Goal: Task Accomplishment & Management: Manage account settings

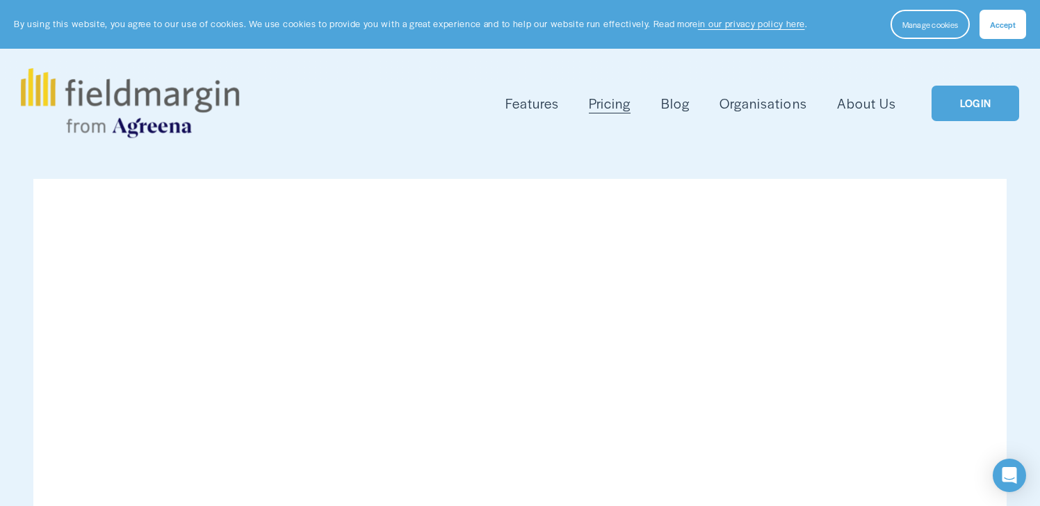
click at [968, 105] on link "LOGIN" at bounding box center [976, 103] width 88 height 35
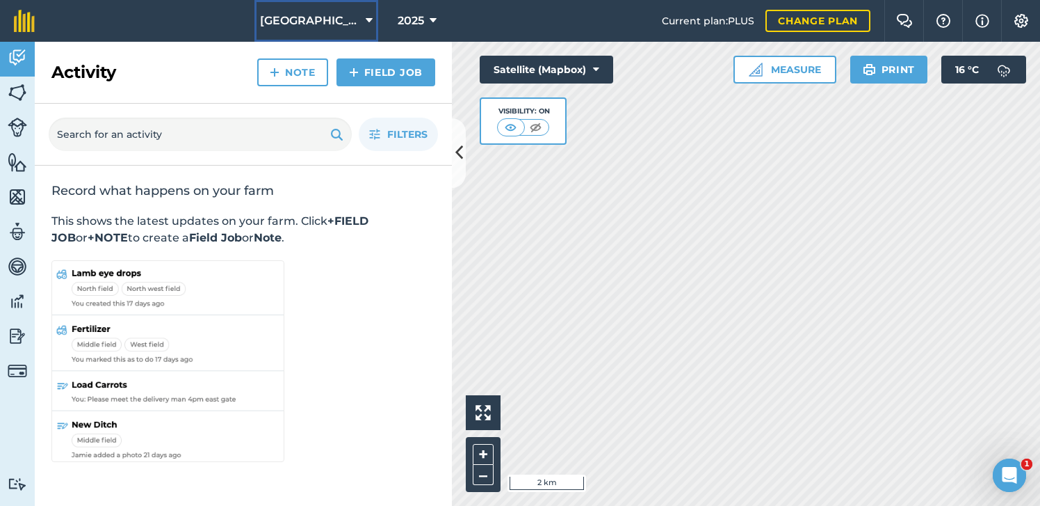
click at [367, 16] on icon at bounding box center [369, 21] width 7 height 17
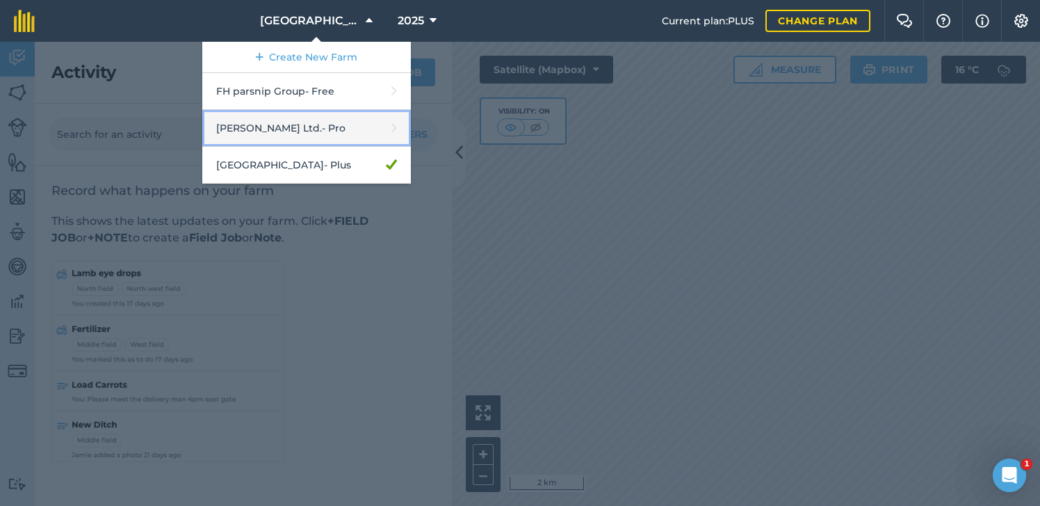
click at [362, 131] on link "[PERSON_NAME] Ltd. - Pro" at bounding box center [306, 128] width 209 height 37
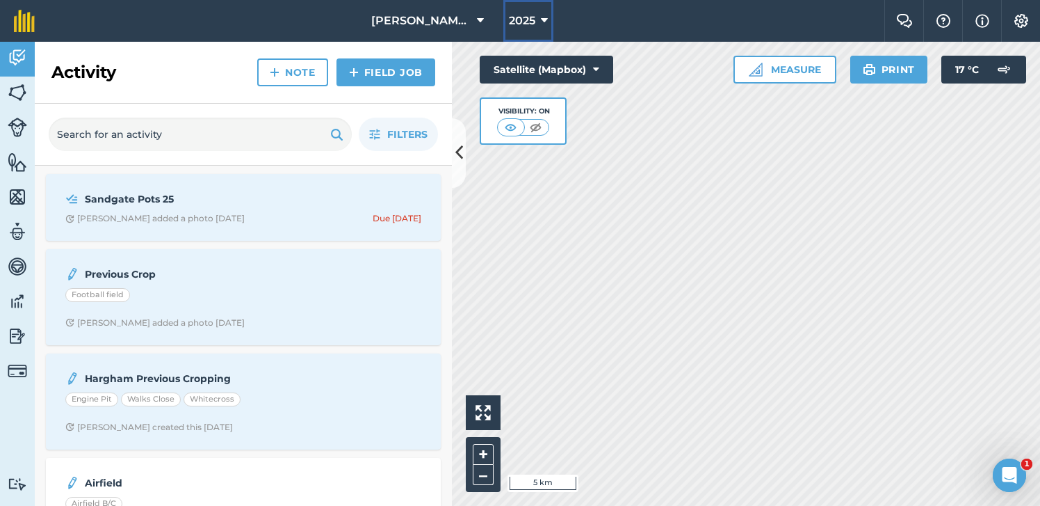
click at [549, 22] on button "2025" at bounding box center [528, 21] width 50 height 42
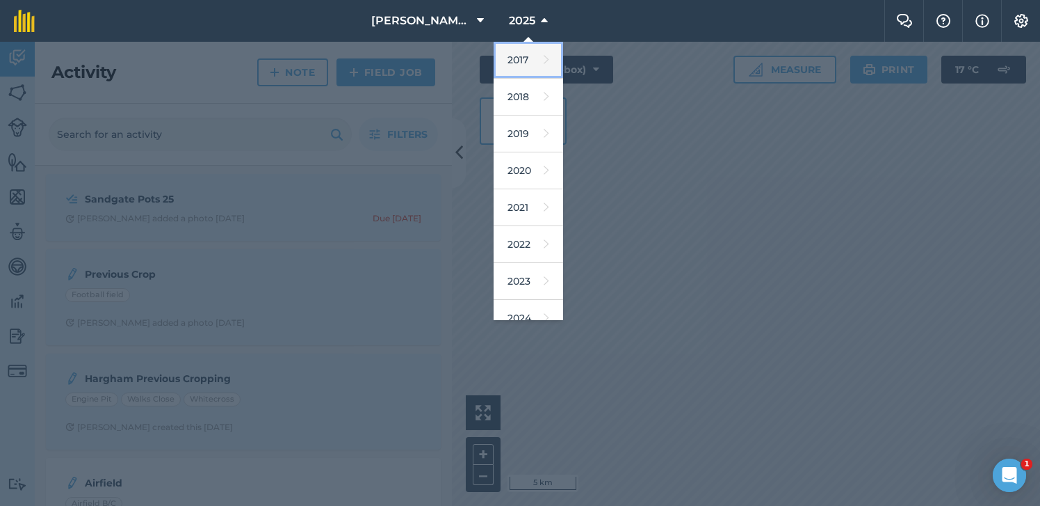
click at [528, 60] on link "2017" at bounding box center [529, 60] width 70 height 37
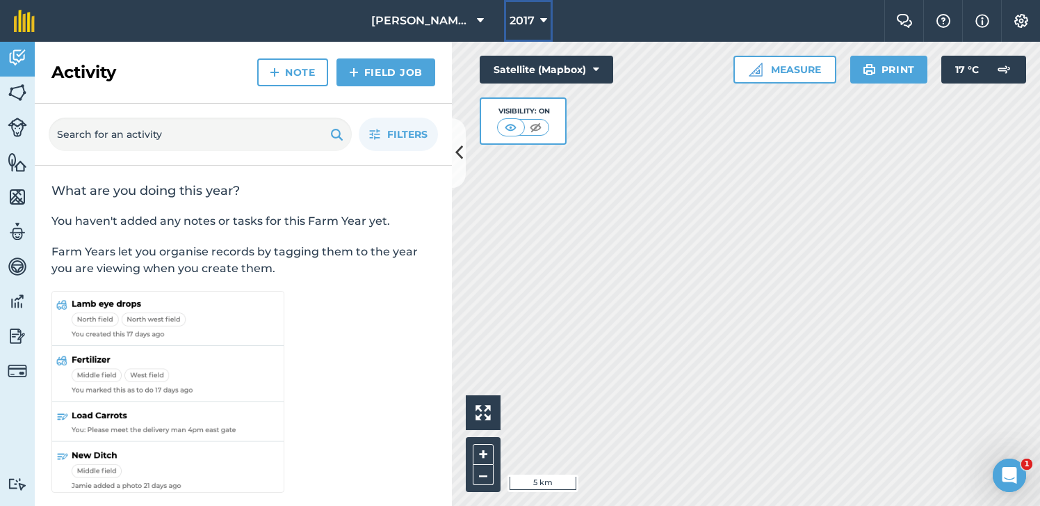
click at [543, 22] on icon at bounding box center [543, 21] width 7 height 17
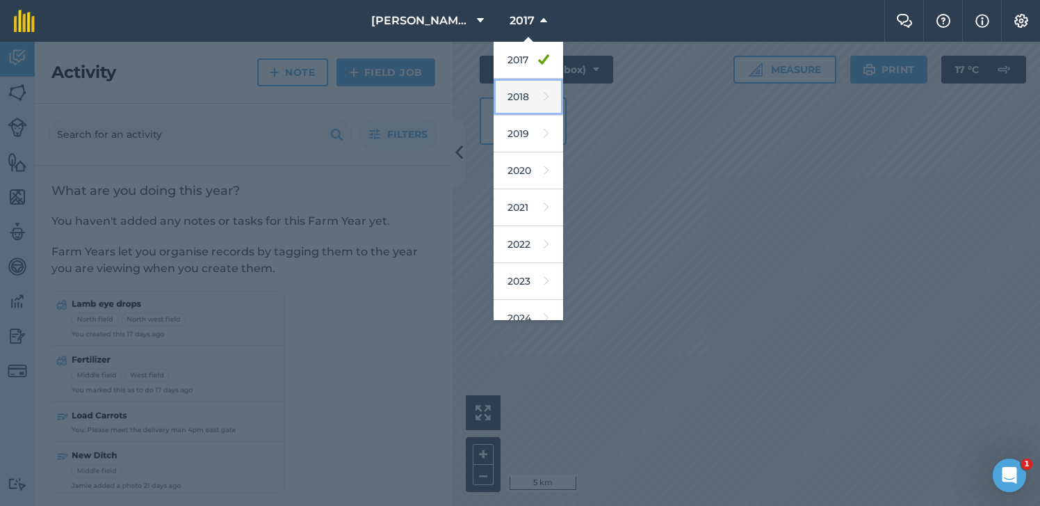
click at [527, 97] on link "2018" at bounding box center [529, 97] width 70 height 37
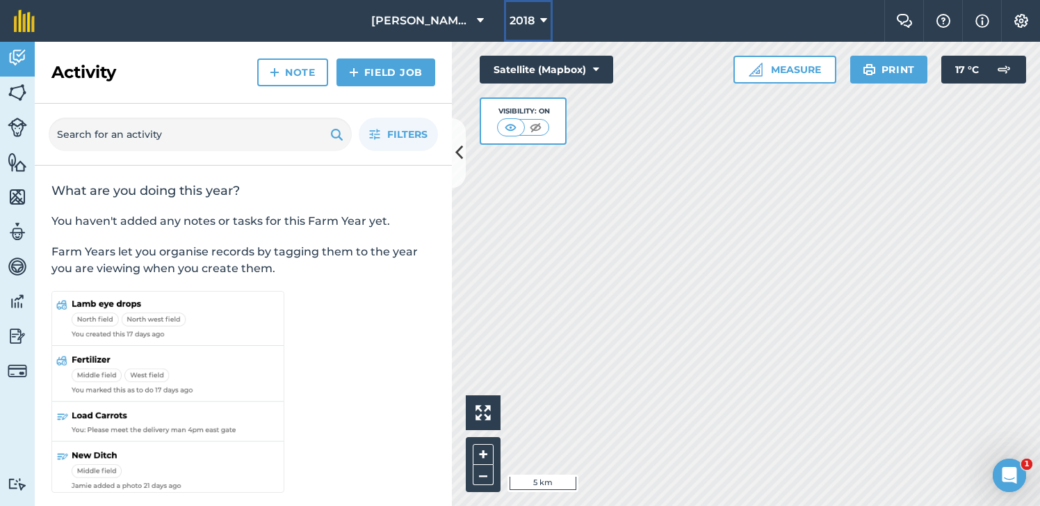
click at [531, 21] on span "2018" at bounding box center [522, 21] width 25 height 17
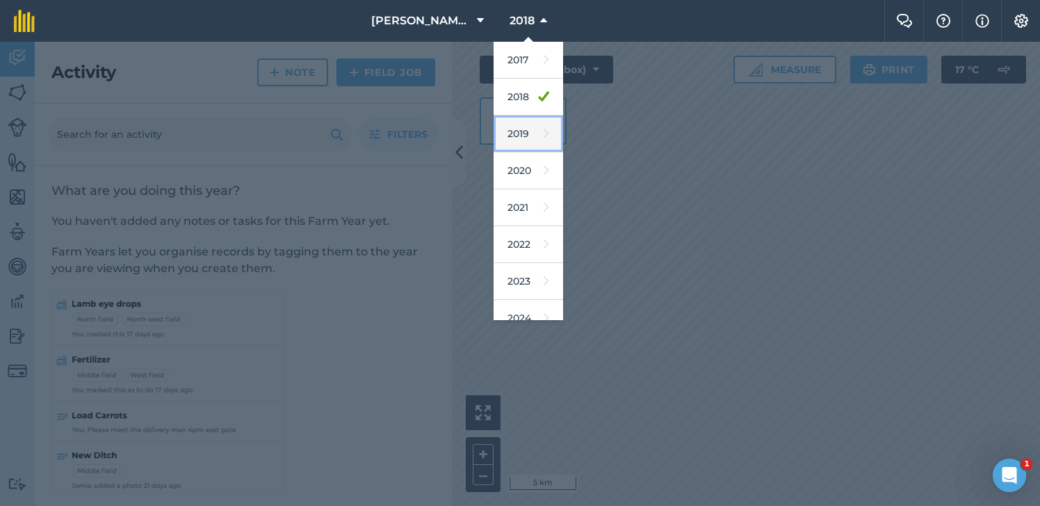
click at [531, 138] on link "2019" at bounding box center [529, 133] width 70 height 37
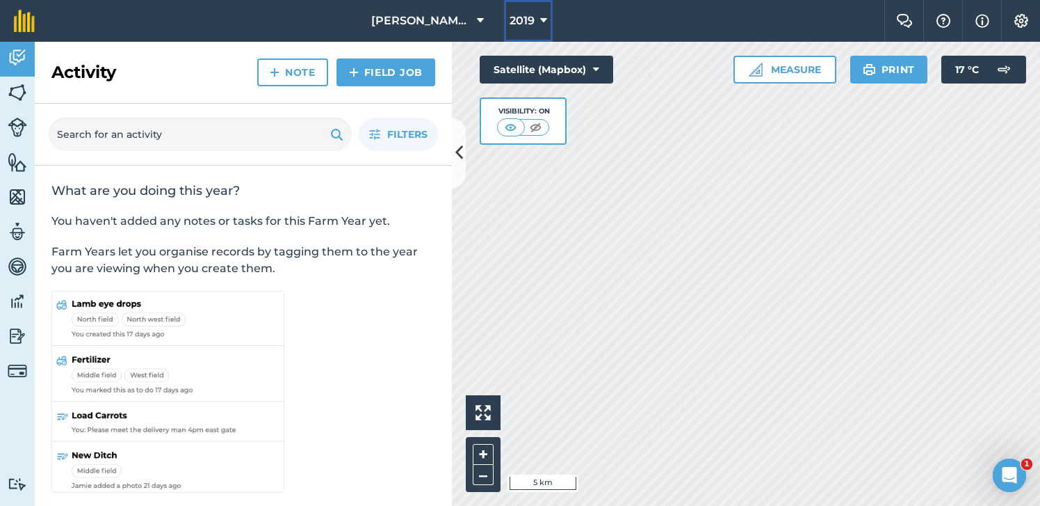
click at [544, 22] on icon at bounding box center [543, 21] width 7 height 17
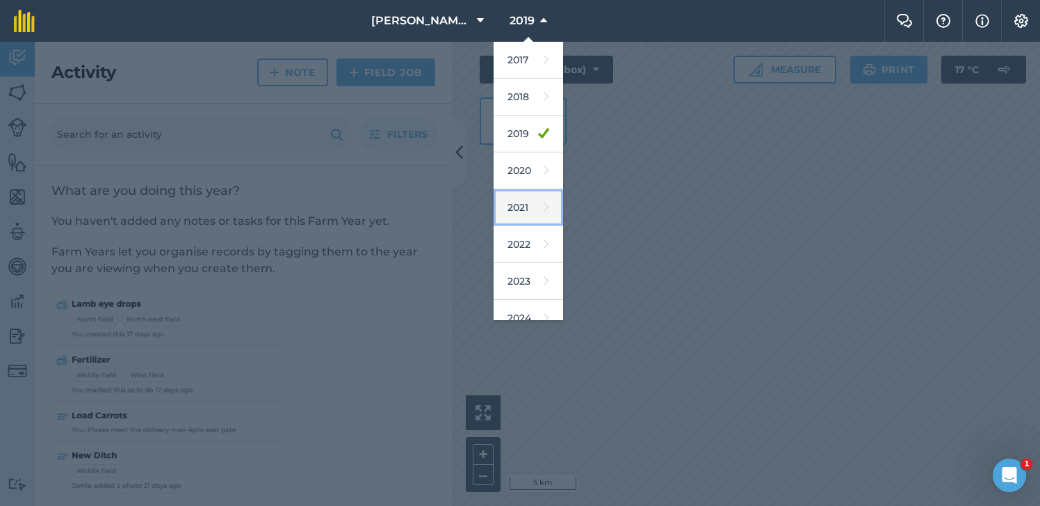
click at [539, 212] on link "2021" at bounding box center [529, 207] width 70 height 37
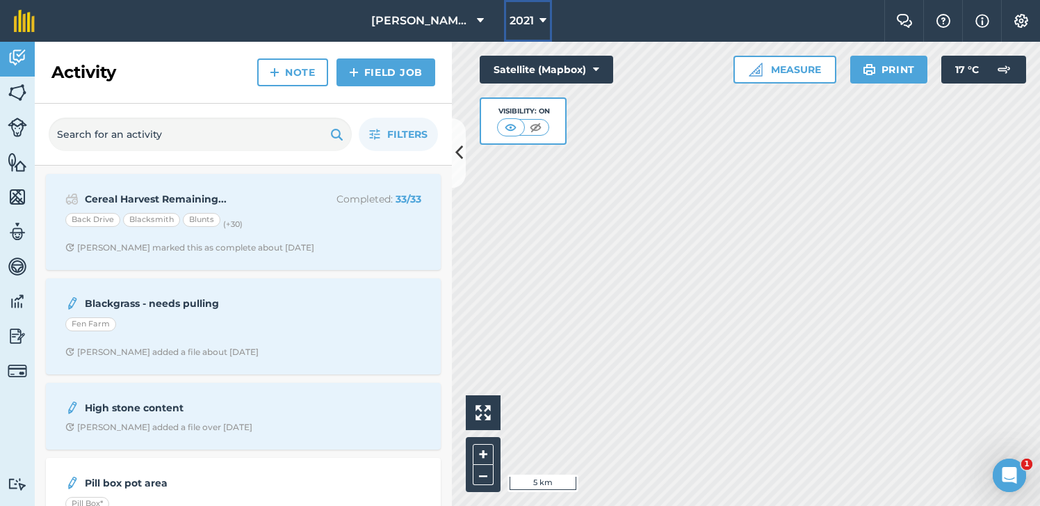
click at [538, 20] on button "2021" at bounding box center [528, 21] width 48 height 42
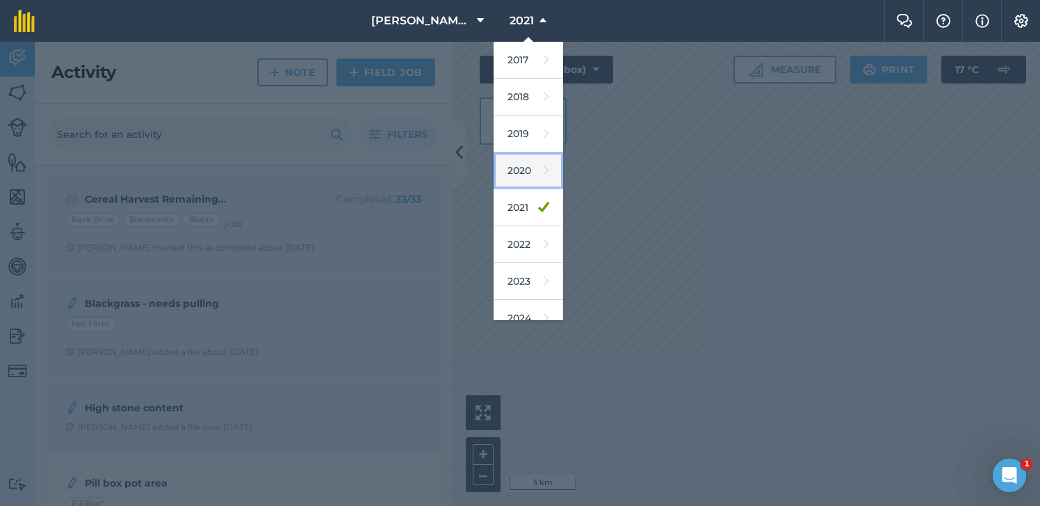
click at [530, 167] on link "2020" at bounding box center [529, 170] width 70 height 37
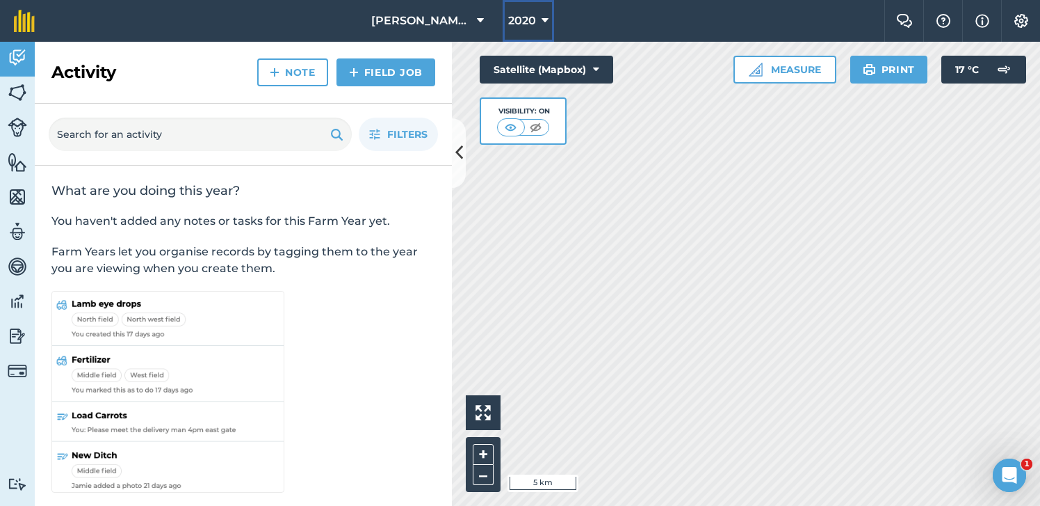
click at [531, 19] on span "2020" at bounding box center [522, 21] width 28 height 17
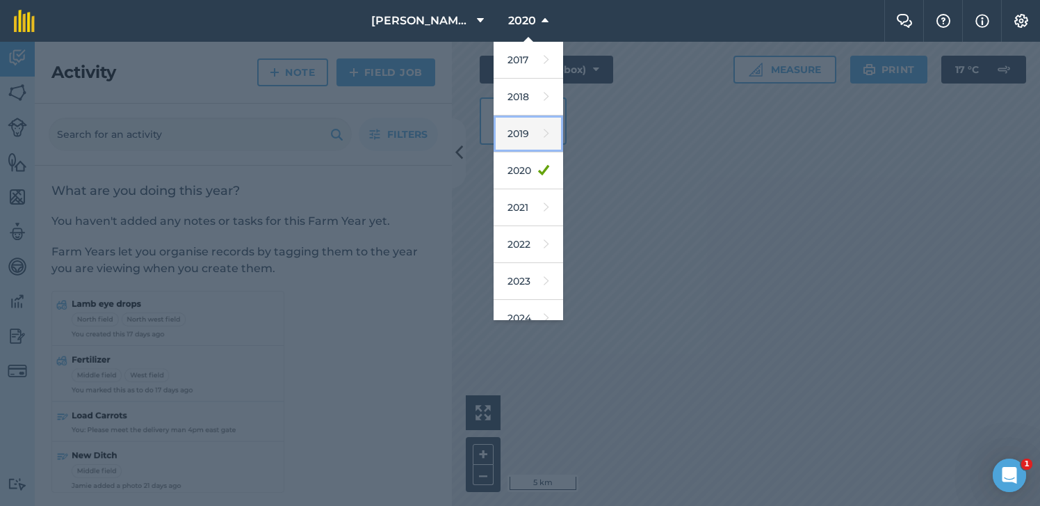
click at [532, 136] on link "2019" at bounding box center [529, 133] width 70 height 37
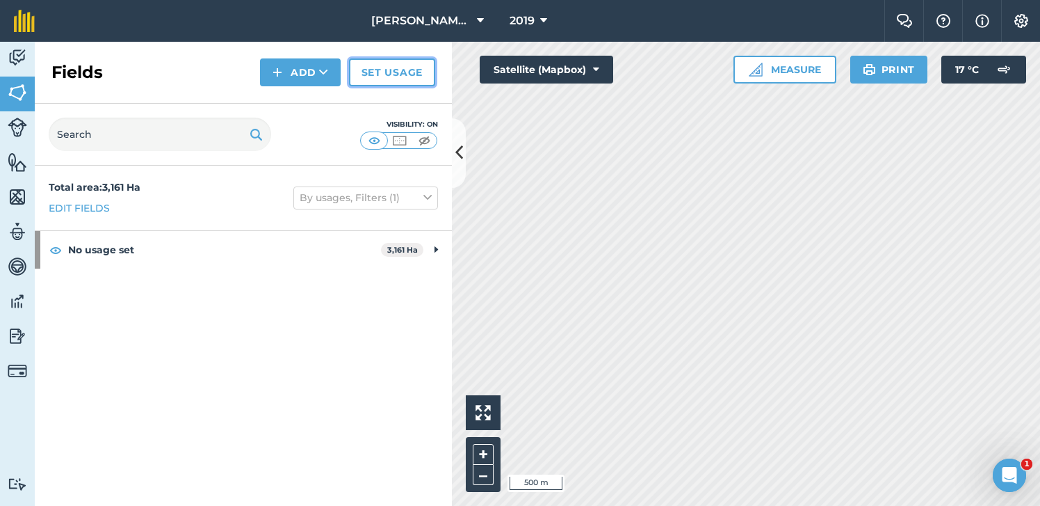
click at [362, 81] on link "Set usage" at bounding box center [392, 72] width 86 height 28
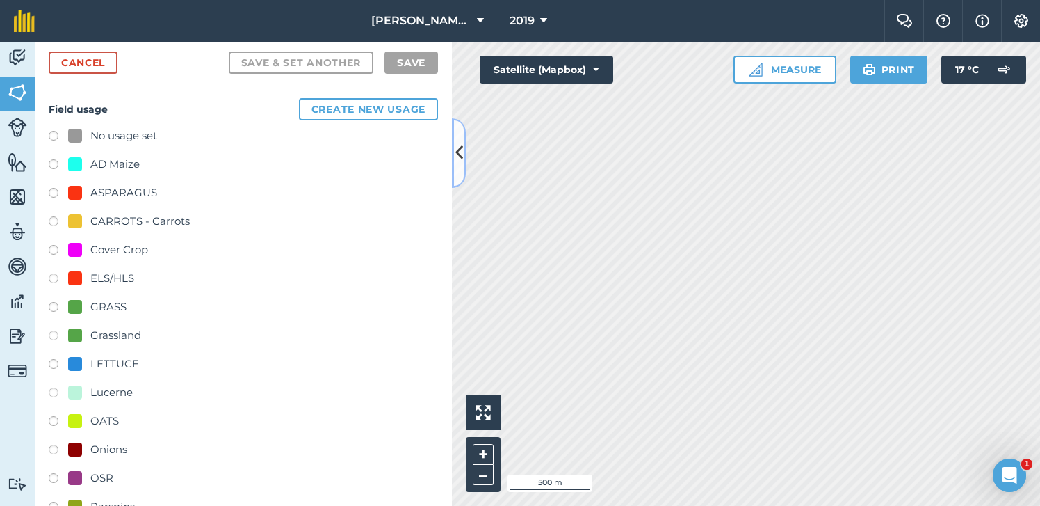
click at [462, 152] on icon at bounding box center [459, 152] width 8 height 24
